Goal: Check status: Check status

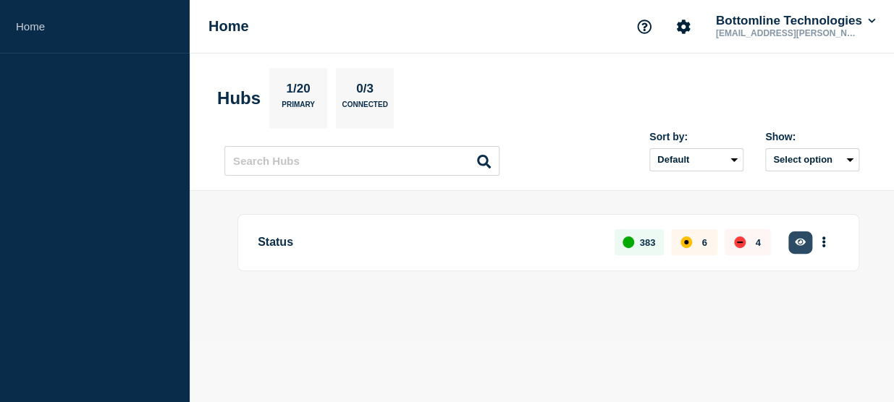
click at [807, 246] on button "button" at bounding box center [800, 243] width 24 height 22
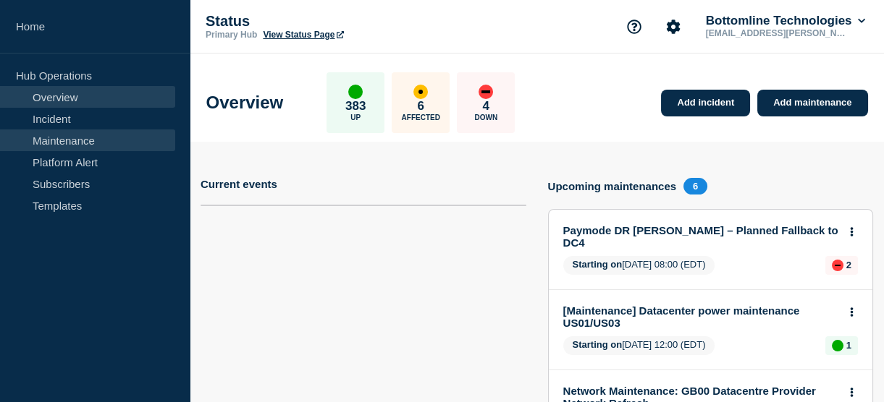
click at [72, 141] on link "Maintenance" at bounding box center [87, 141] width 175 height 22
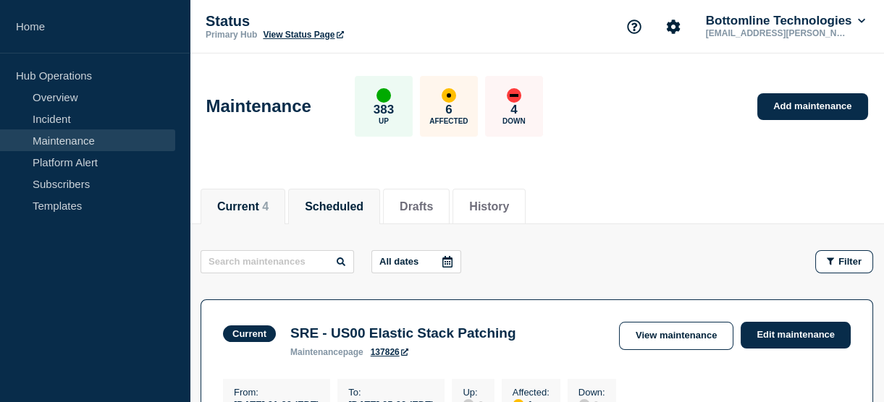
click at [350, 207] on button "Scheduled" at bounding box center [334, 206] width 59 height 13
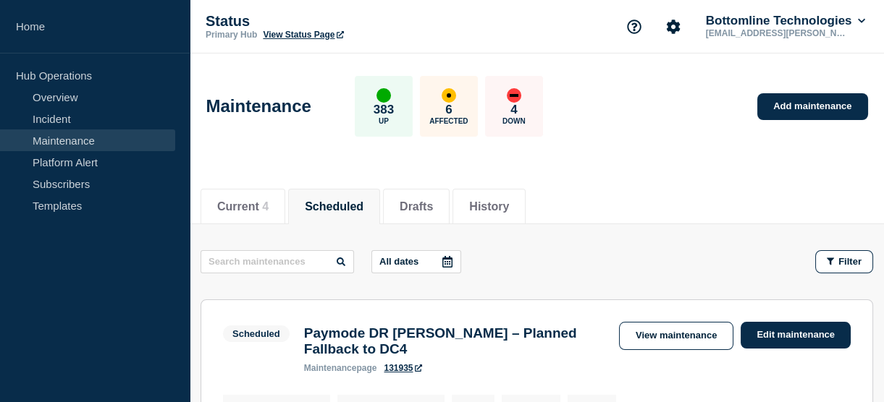
click at [449, 261] on icon at bounding box center [447, 262] width 12 height 12
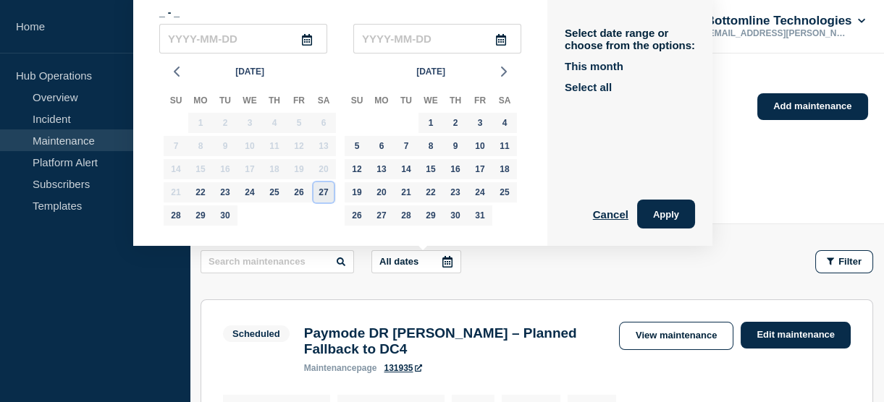
click at [321, 195] on div "27" at bounding box center [323, 192] width 20 height 20
type input "[DATE]"
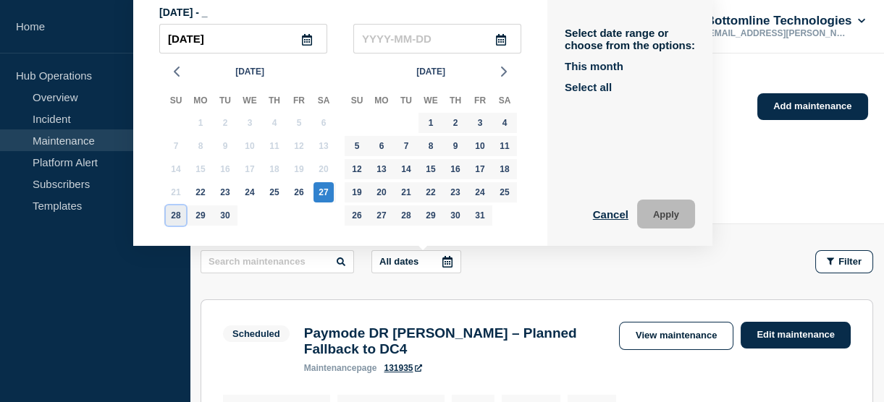
click at [178, 218] on div "28" at bounding box center [176, 216] width 20 height 20
type input "[DATE]"
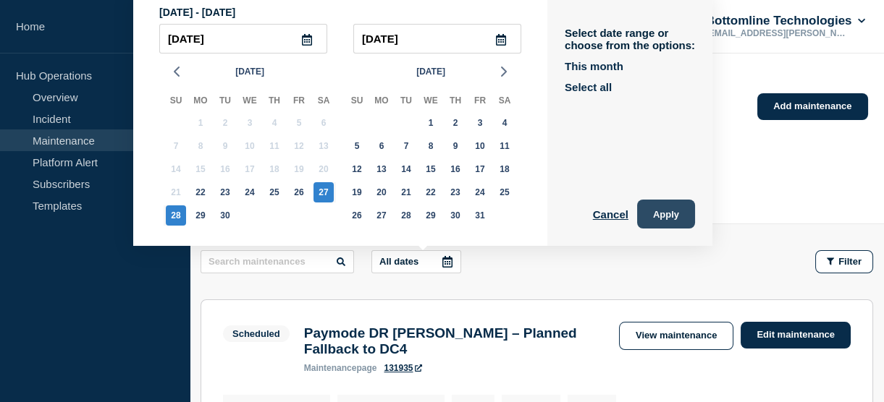
click at [649, 217] on button "Apply" at bounding box center [666, 214] width 58 height 29
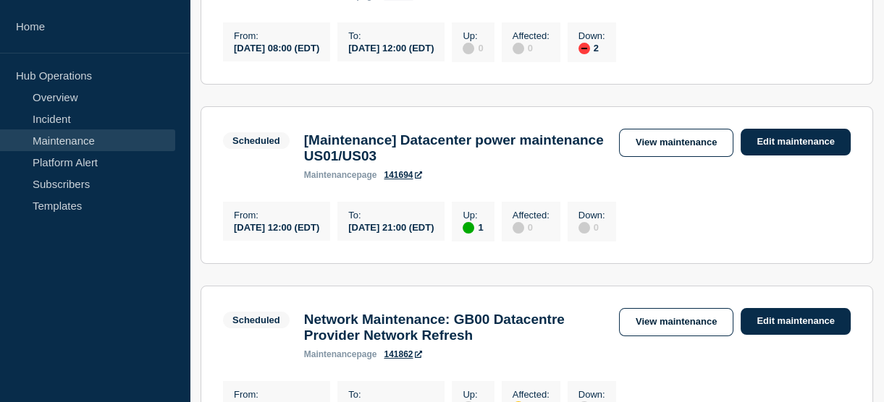
scroll to position [373, 0]
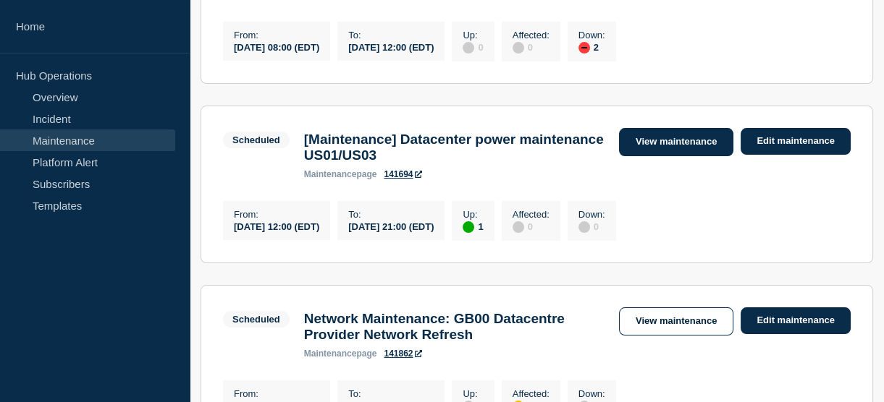
click at [657, 152] on link "View maintenance" at bounding box center [676, 142] width 114 height 28
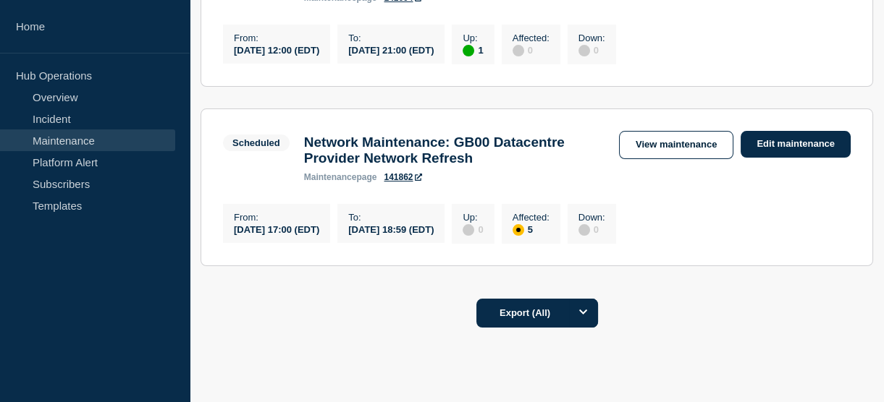
scroll to position [558, 0]
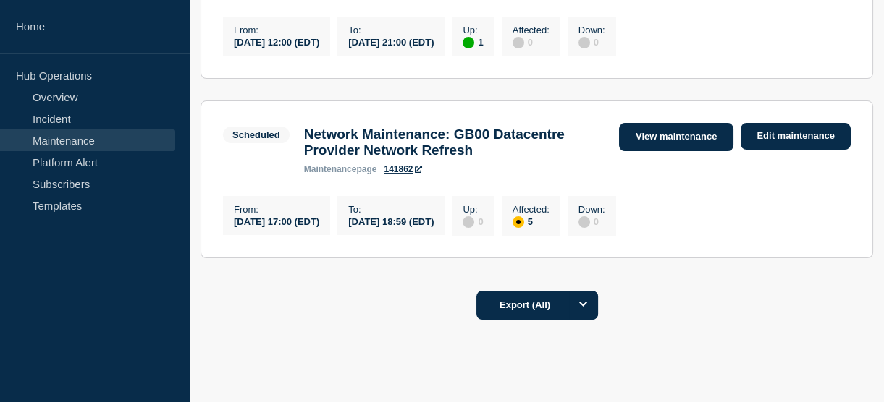
click at [656, 151] on link "View maintenance" at bounding box center [676, 137] width 114 height 28
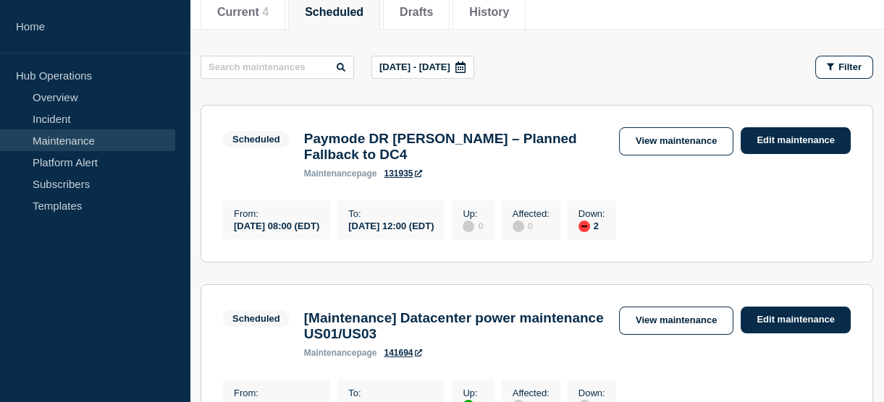
scroll to position [166, 0]
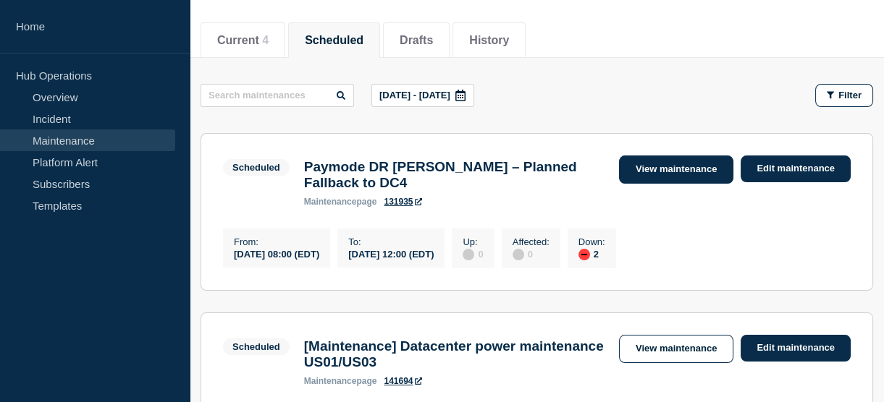
click at [665, 164] on link "View maintenance" at bounding box center [676, 170] width 114 height 28
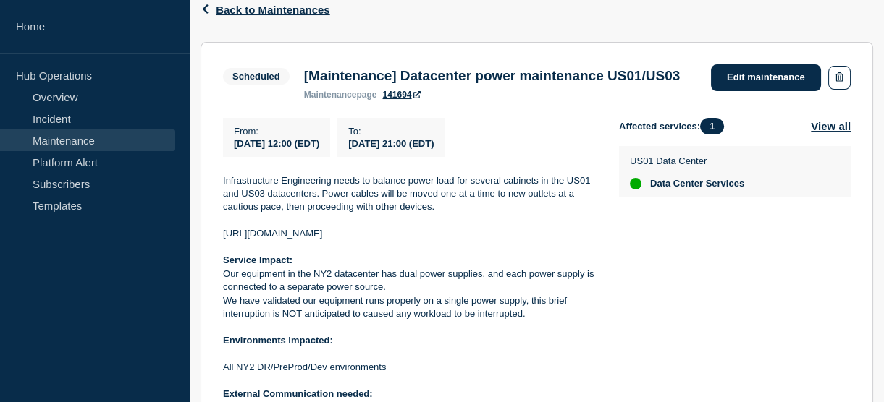
scroll to position [267, 0]
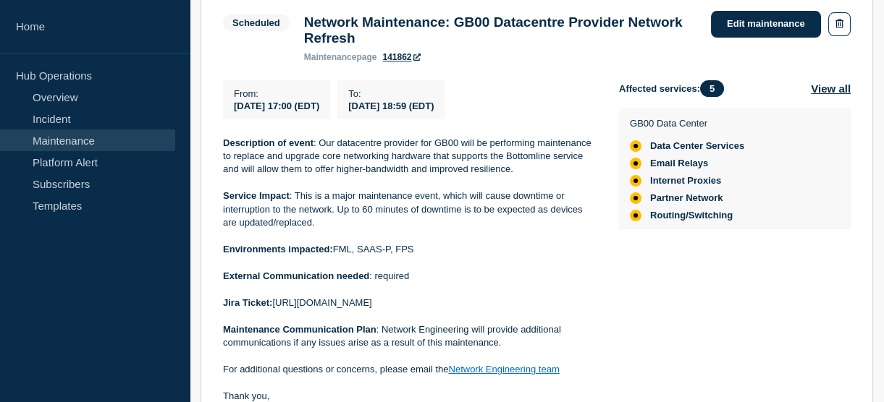
scroll to position [310, 0]
